Goal: Find specific page/section: Find specific page/section

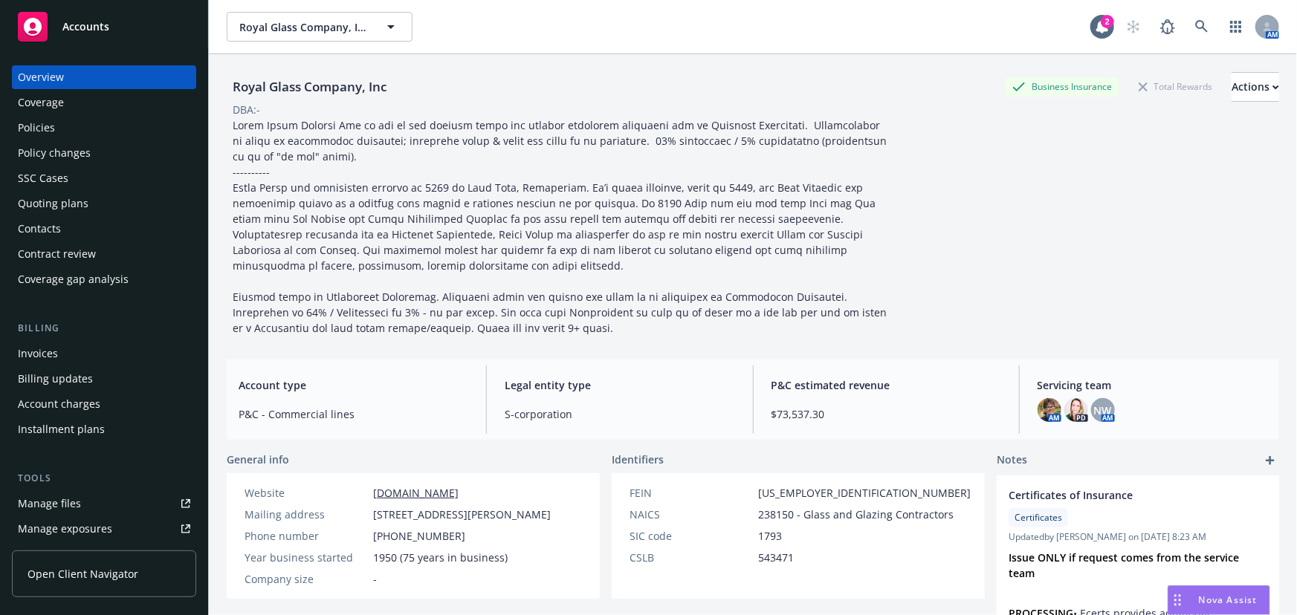
drag, startPoint x: 0, startPoint y: 0, endPoint x: 74, endPoint y: 28, distance: 78.8
click at [74, 28] on span "Accounts" at bounding box center [85, 27] width 47 height 12
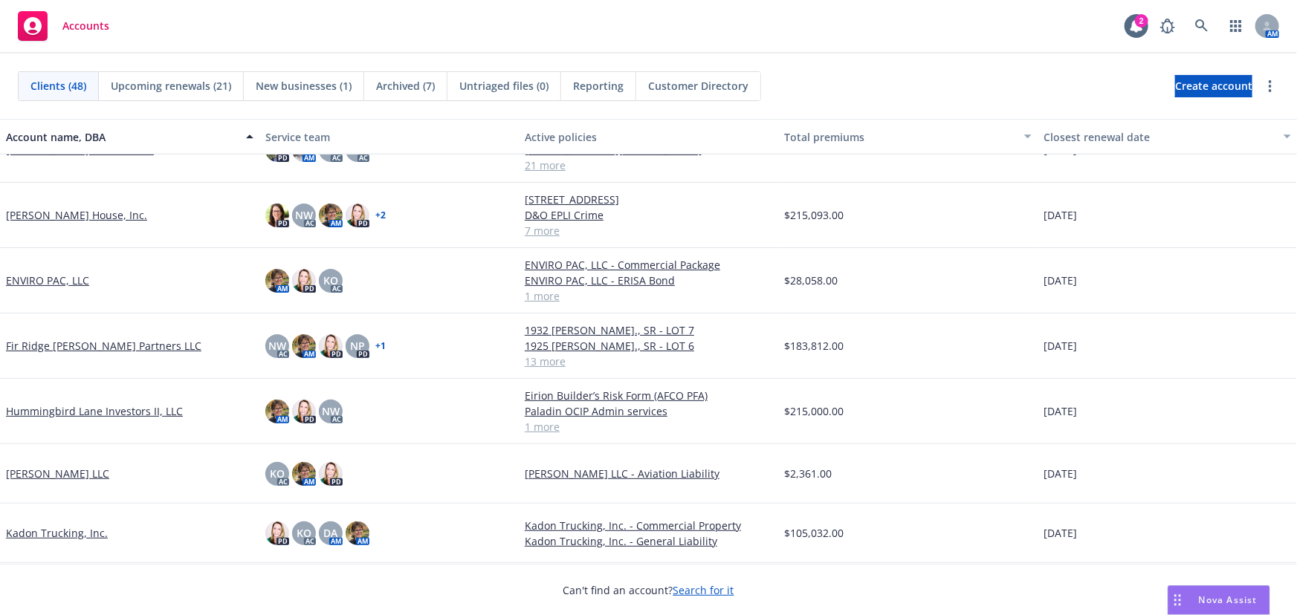
scroll to position [1013, 0]
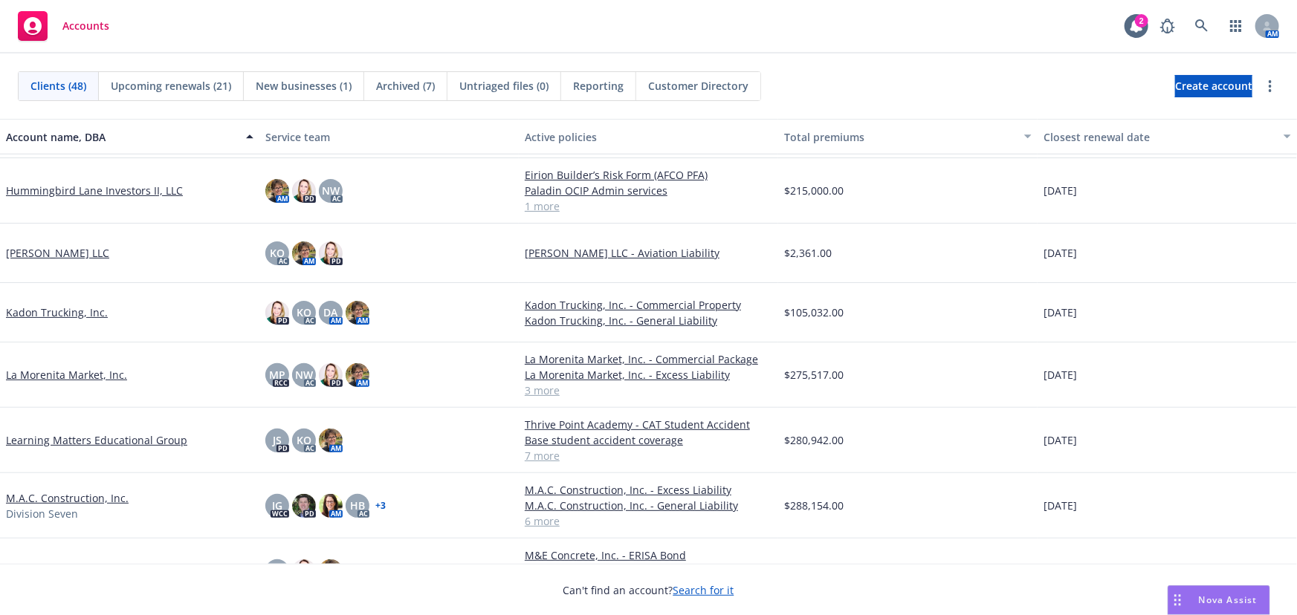
click at [80, 368] on link "La Morenita Market, Inc." at bounding box center [66, 375] width 121 height 16
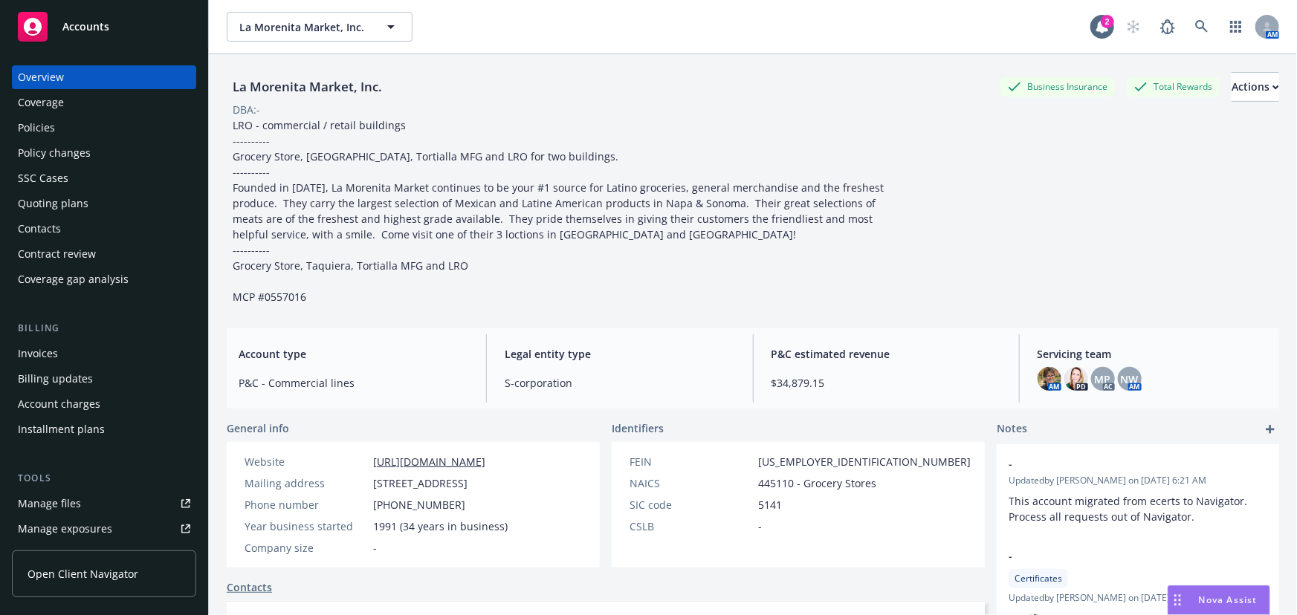
click at [50, 200] on div "Quoting plans" at bounding box center [53, 204] width 71 height 24
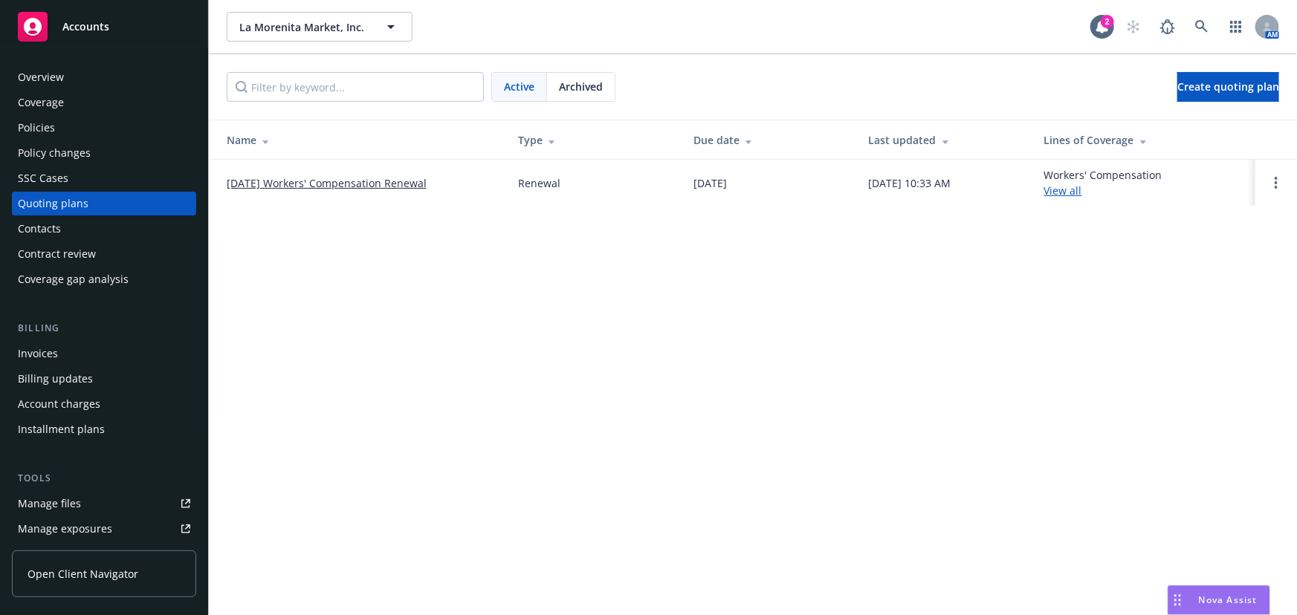
click at [266, 187] on link "[DATE] Workers' Compensation Renewal" at bounding box center [327, 183] width 200 height 16
